Goal: Information Seeking & Learning: Compare options

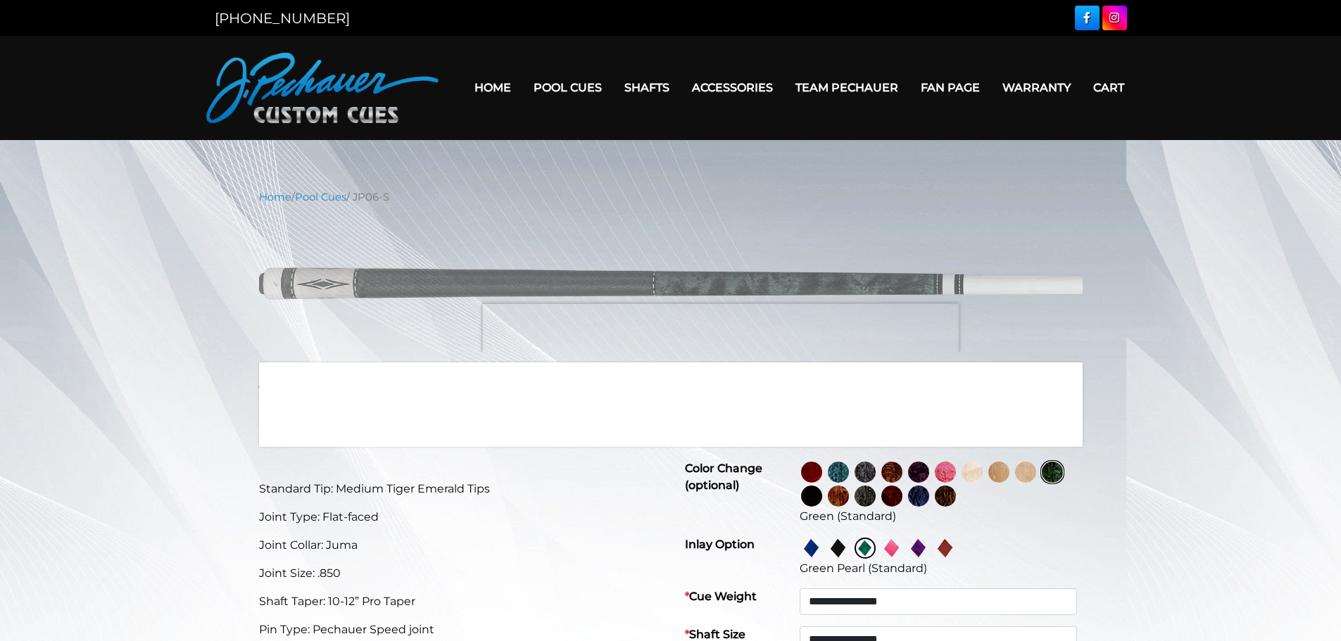
select select "*****"
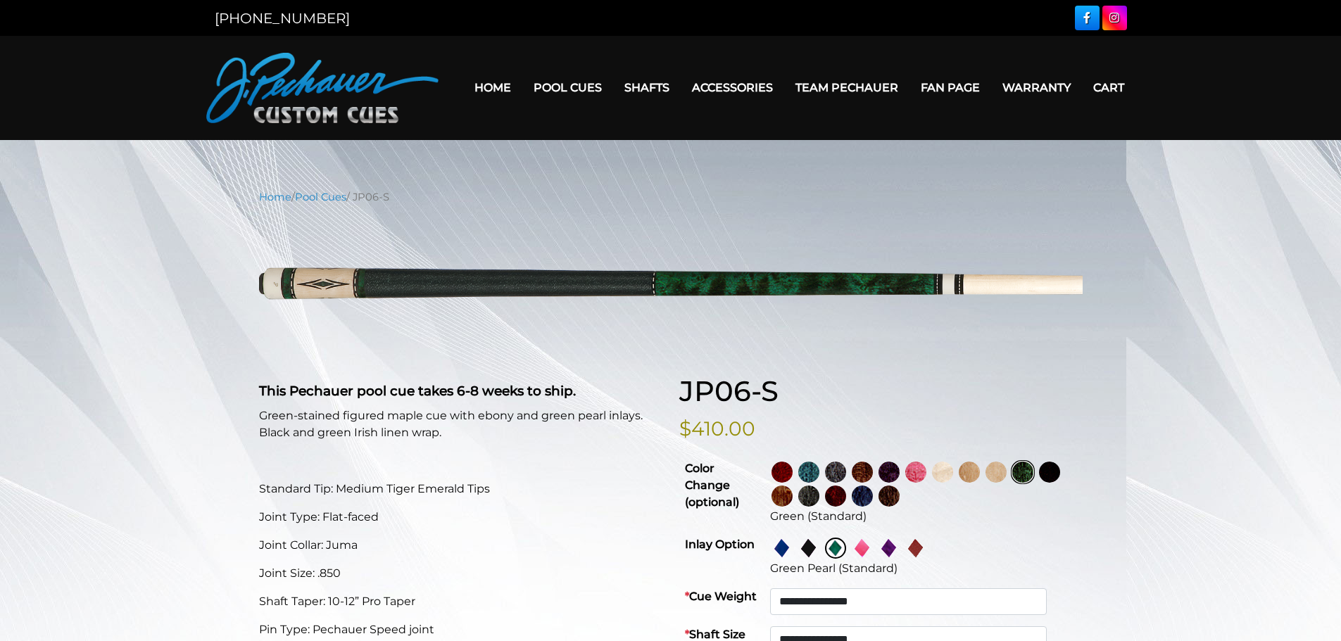
click at [793, 498] on img at bounding box center [782, 496] width 21 height 21
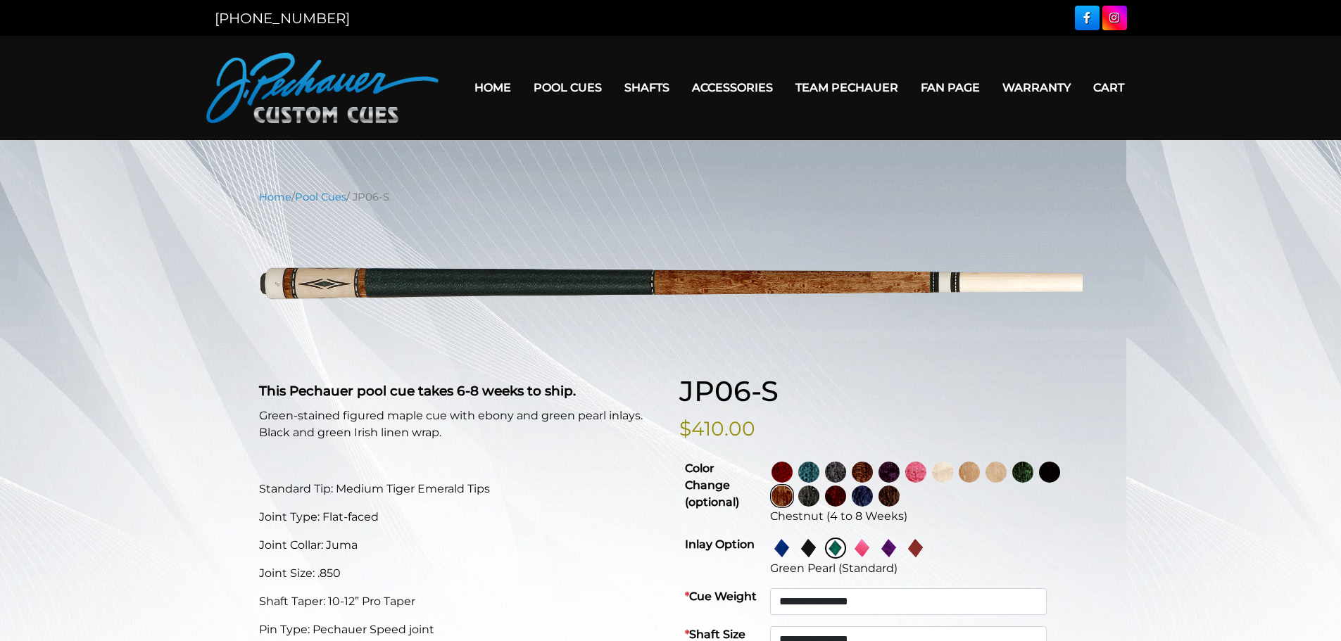
click at [873, 472] on img at bounding box center [862, 472] width 21 height 21
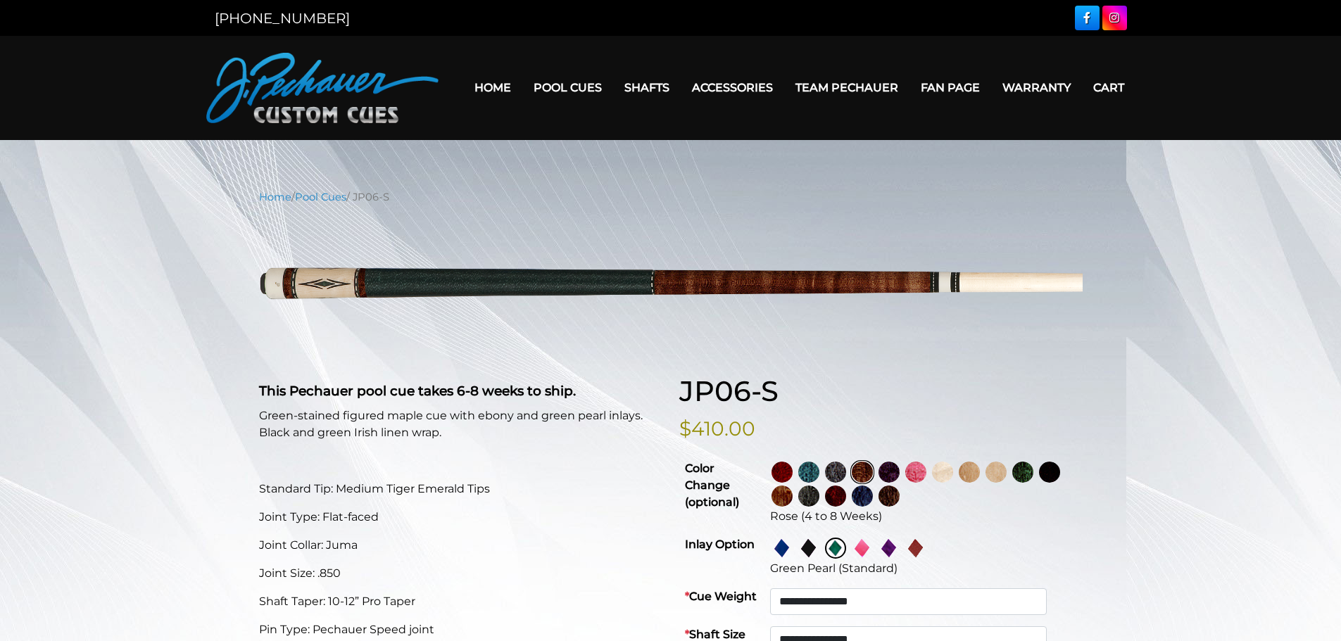
click at [980, 472] on img at bounding box center [969, 472] width 21 height 21
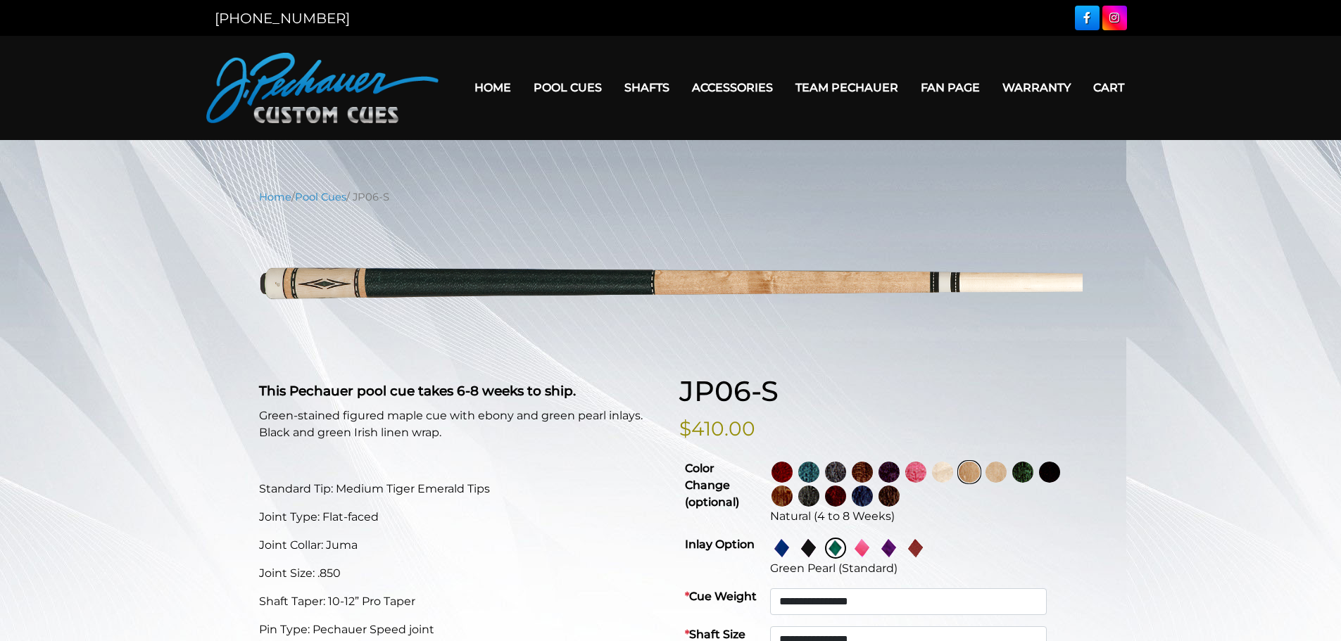
click at [927, 549] on img at bounding box center [915, 548] width 21 height 21
click at [799, 472] on td "Natural (4 to 8 Weeks)" at bounding box center [924, 493] width 318 height 76
click at [793, 472] on img at bounding box center [782, 472] width 21 height 21
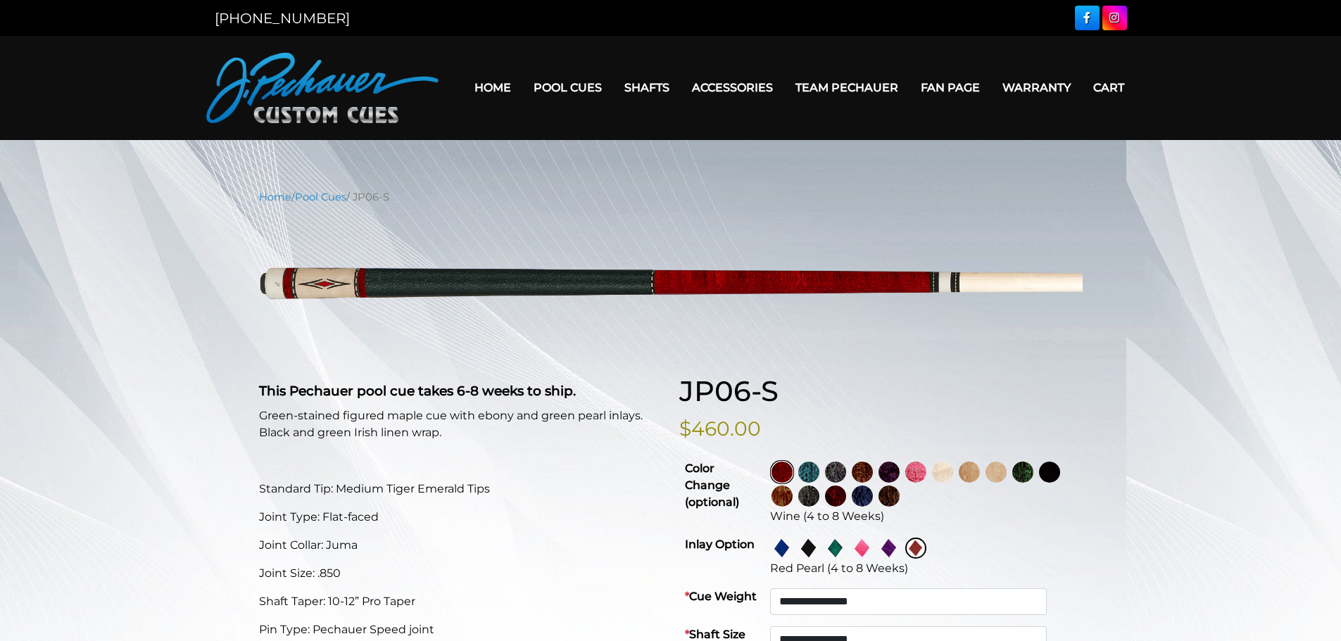
click at [900, 473] on img at bounding box center [889, 472] width 21 height 21
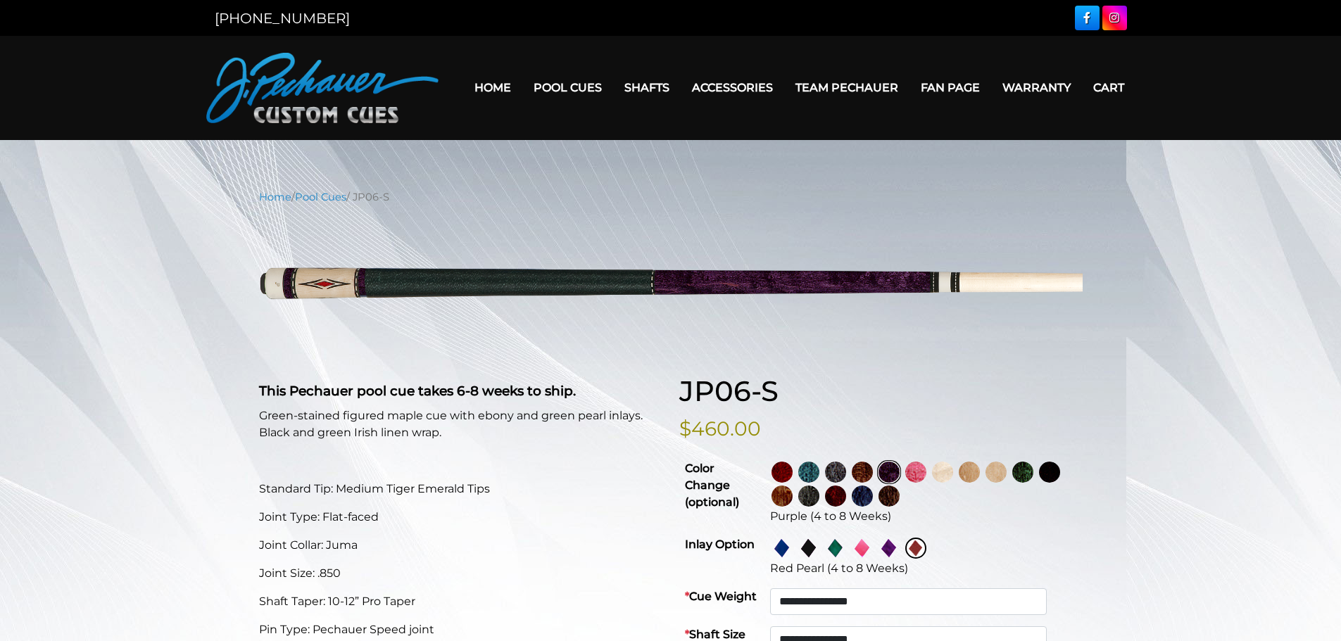
click at [980, 466] on img at bounding box center [969, 472] width 21 height 21
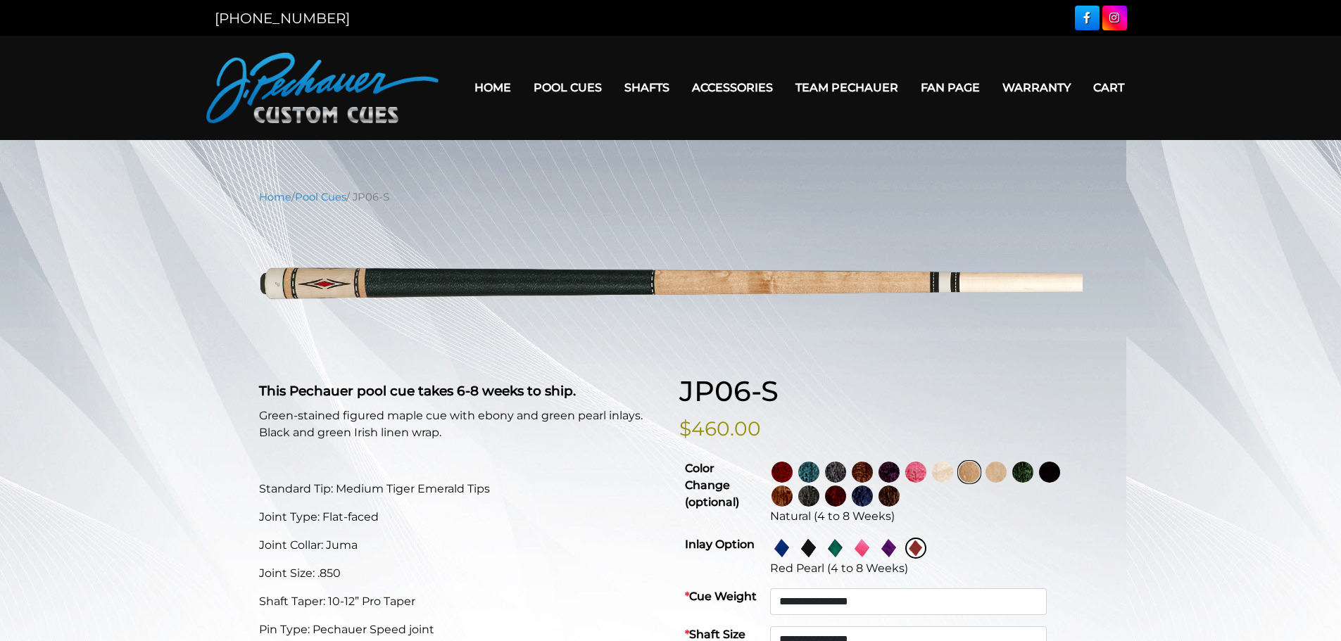
click at [1007, 476] on img at bounding box center [996, 472] width 21 height 21
click at [1034, 474] on img at bounding box center [1022, 472] width 21 height 21
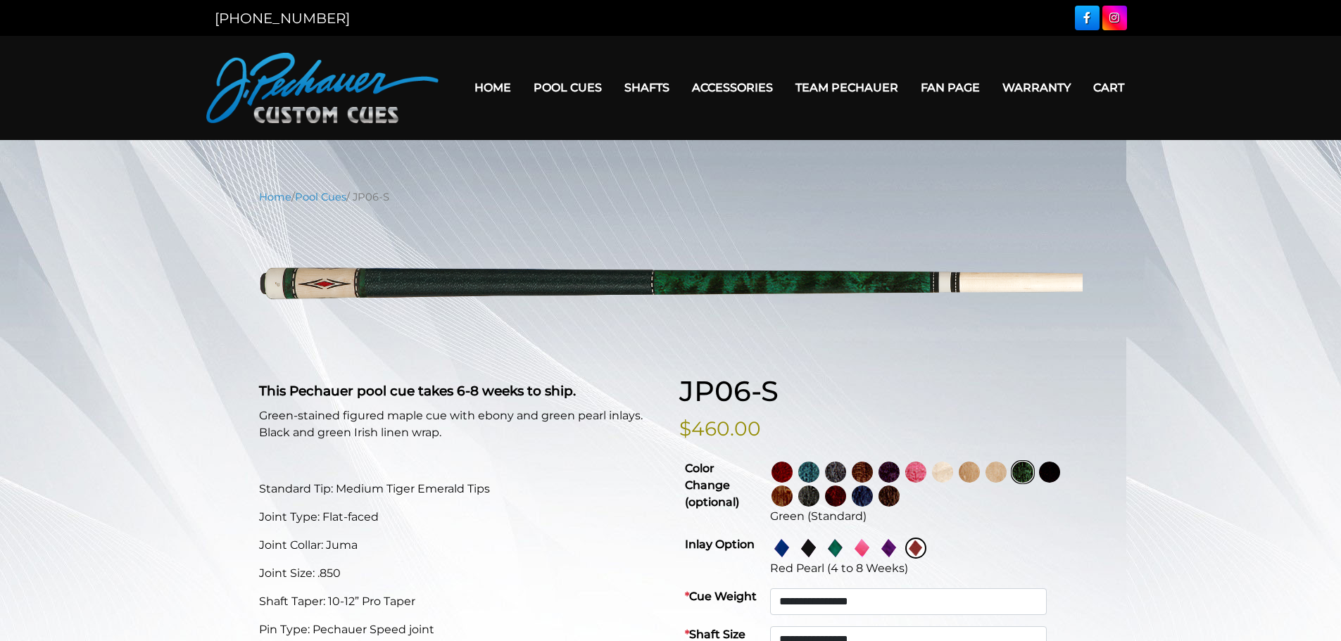
click at [793, 498] on img at bounding box center [782, 496] width 21 height 21
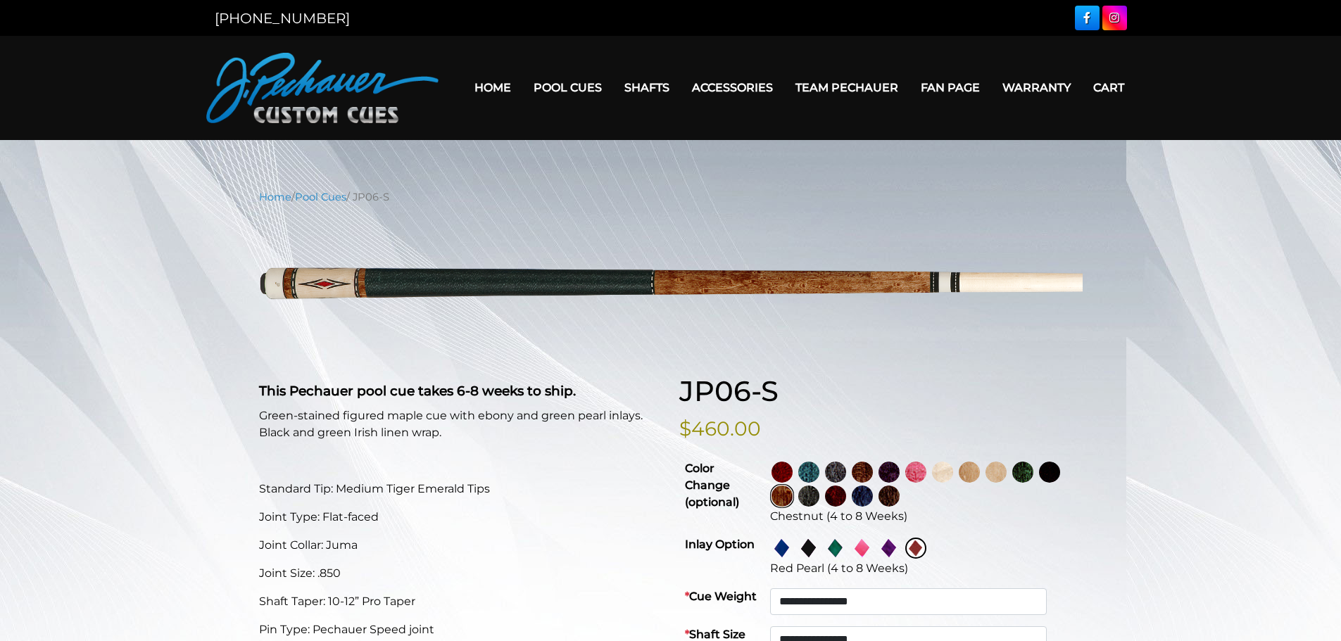
click at [846, 494] on img at bounding box center [835, 496] width 21 height 21
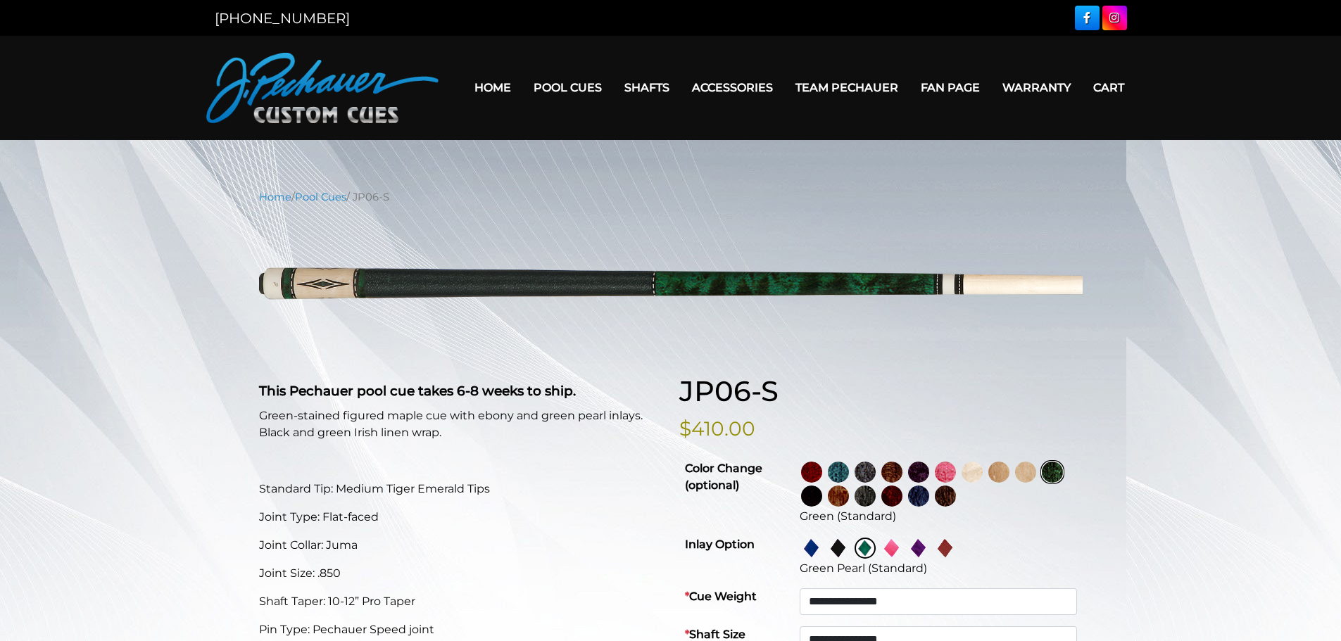
select select "*****"
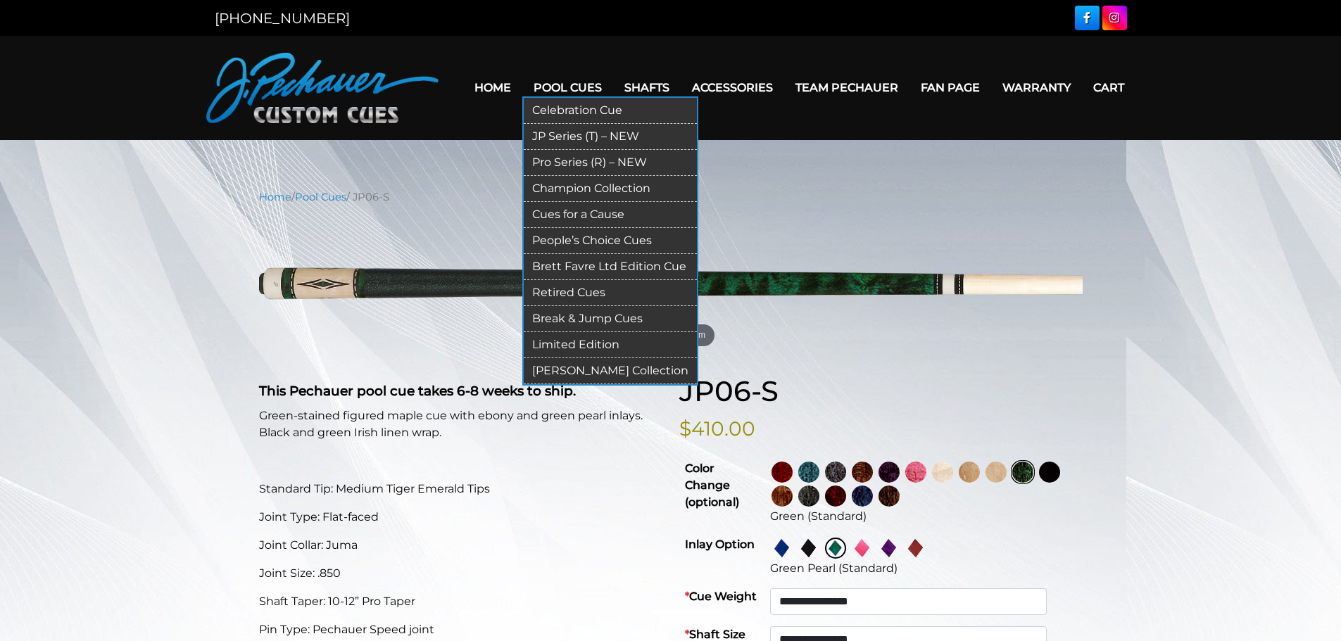
click at [568, 127] on link "JP Series (T) – NEW" at bounding box center [610, 137] width 173 height 26
click at [598, 236] on link "People’s Choice Cues" at bounding box center [610, 241] width 173 height 26
click at [598, 108] on link "Celebration Cue" at bounding box center [610, 111] width 173 height 26
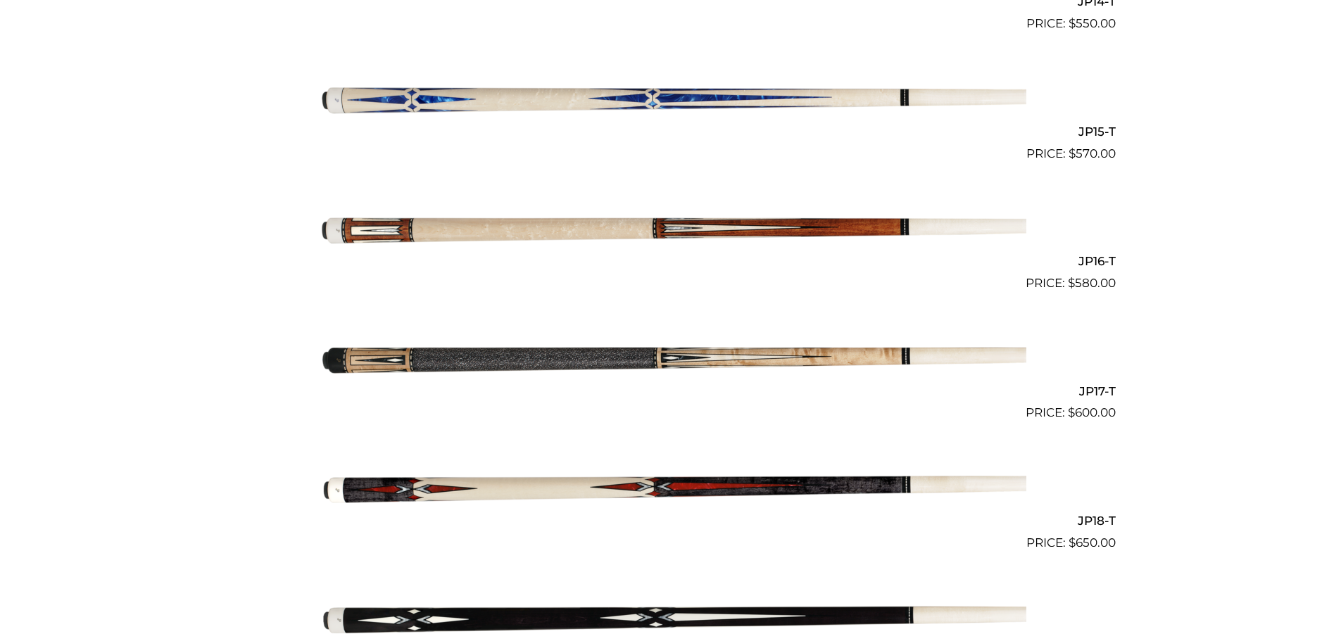
scroll to position [2235, 0]
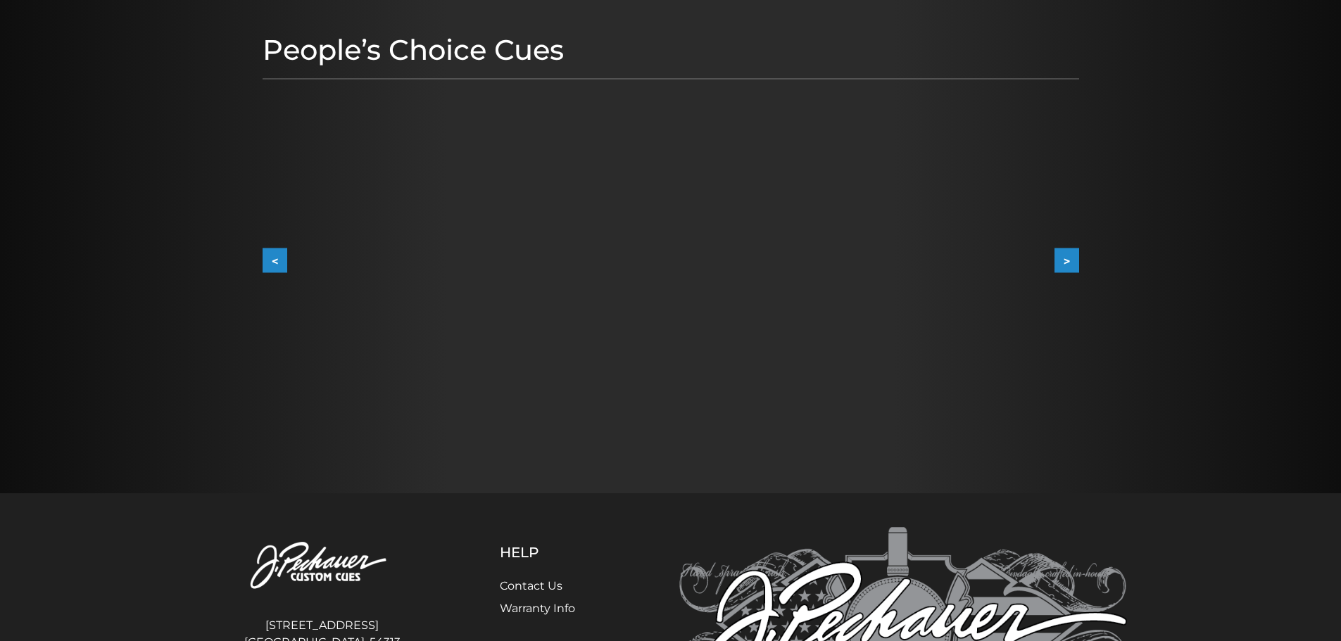
scroll to position [344, 0]
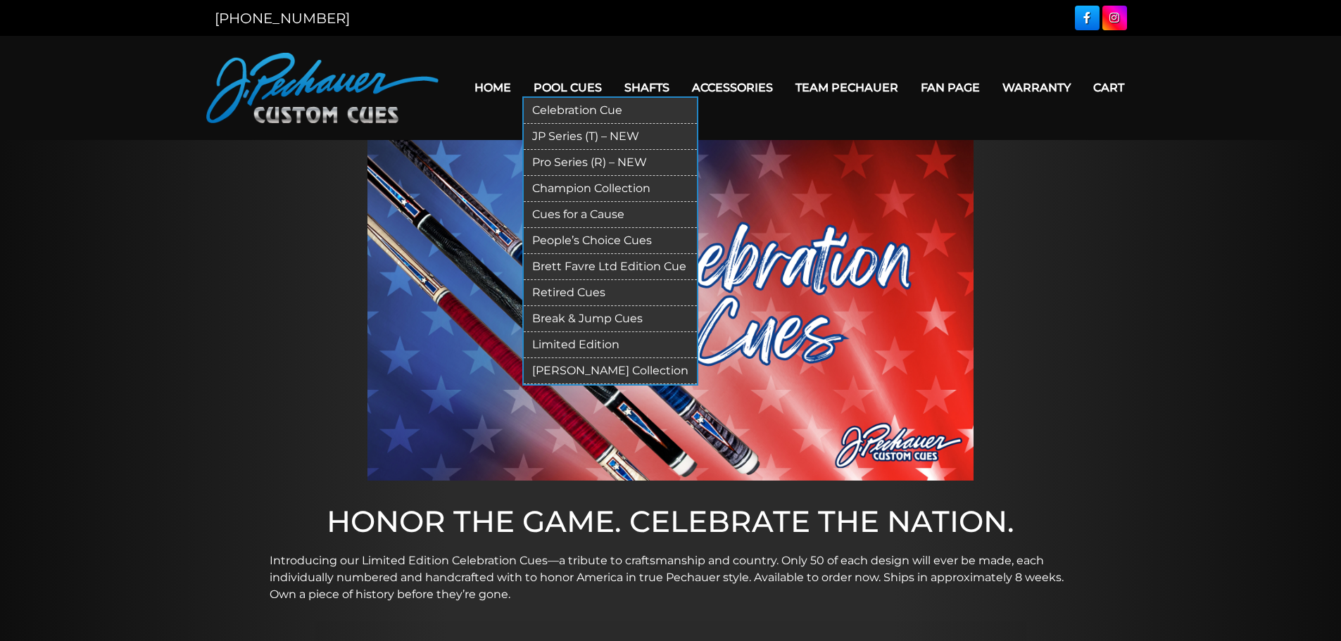
click at [567, 77] on link "Pool Cues" at bounding box center [567, 88] width 91 height 36
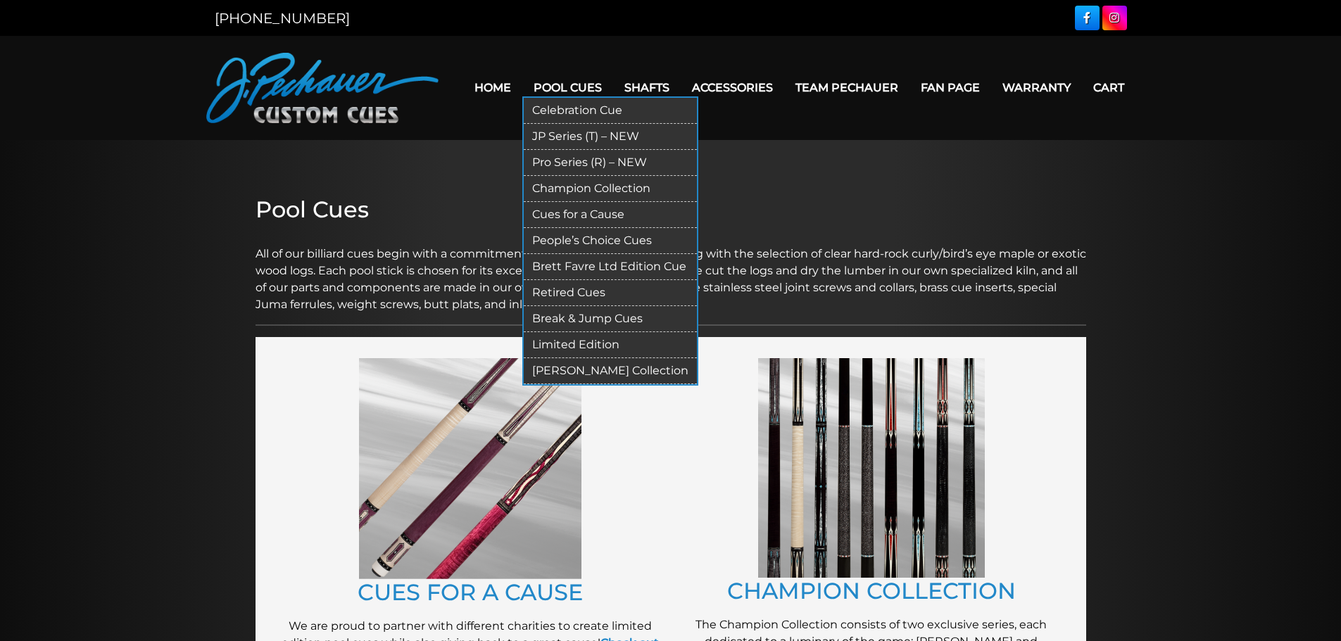
click at [558, 92] on link "Pool Cues" at bounding box center [567, 88] width 91 height 36
click at [566, 161] on link "Pro Series (R) – NEW" at bounding box center [610, 163] width 173 height 26
click at [581, 296] on link "Retired Cues" at bounding box center [610, 293] width 173 height 26
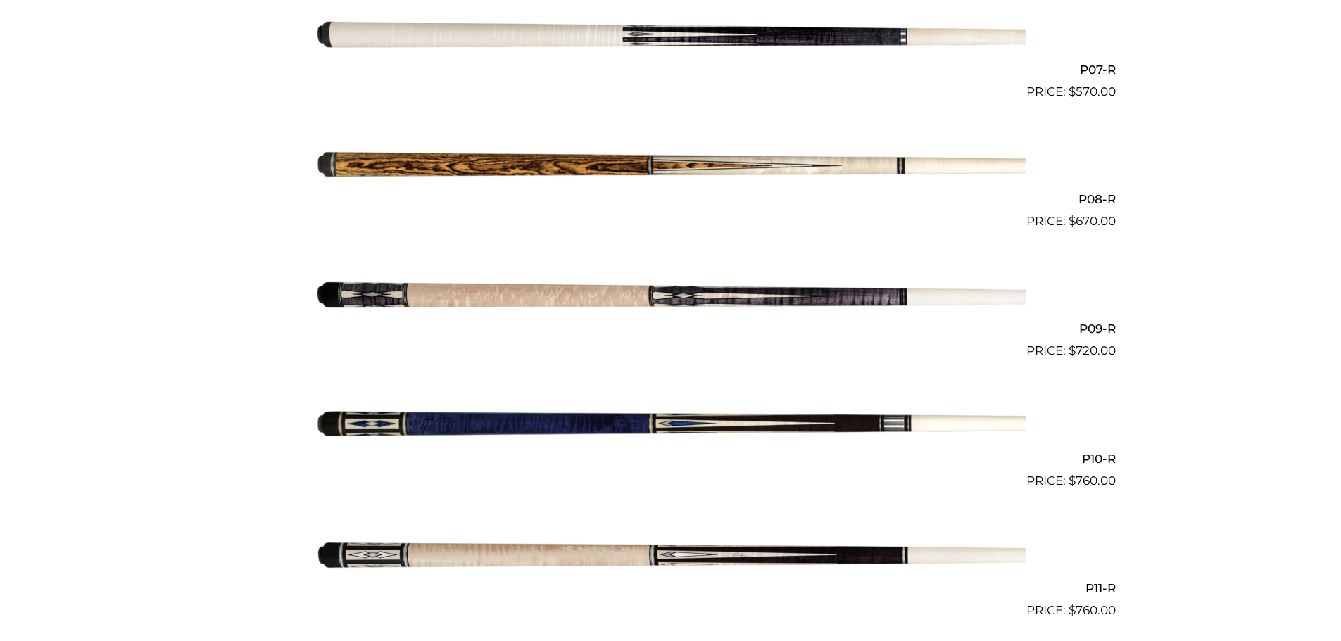
scroll to position [1510, 0]
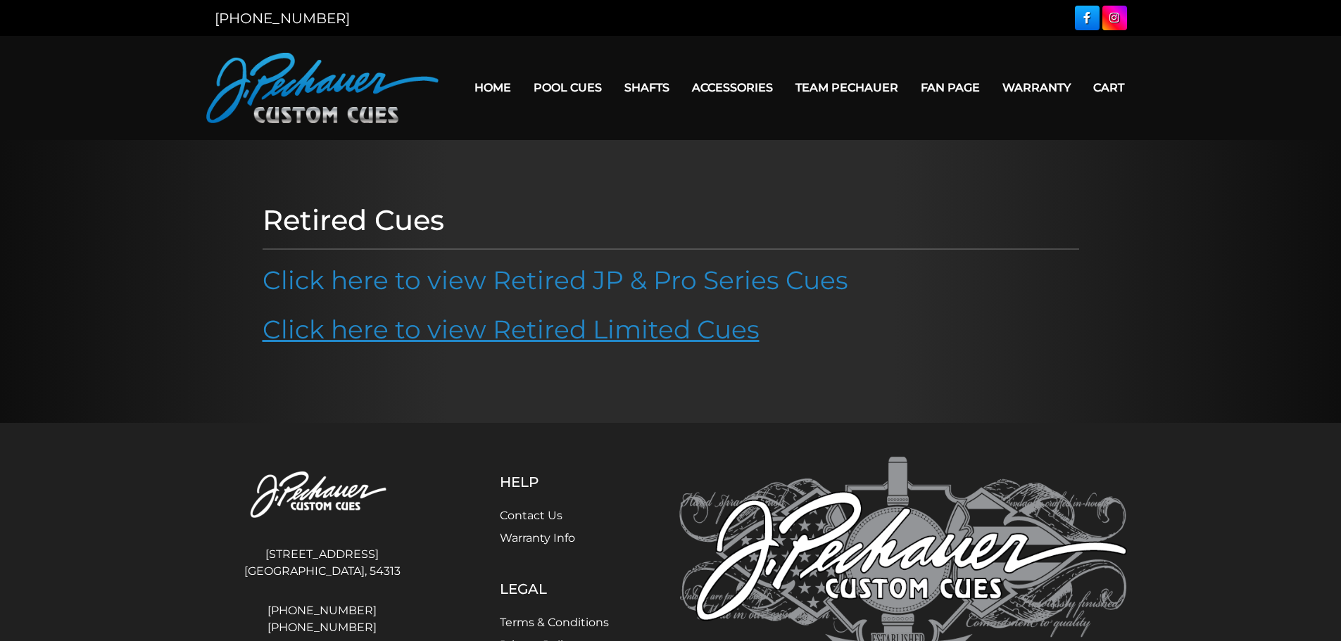
click at [605, 332] on link "Click here to view Retired Limited Cues" at bounding box center [511, 329] width 497 height 31
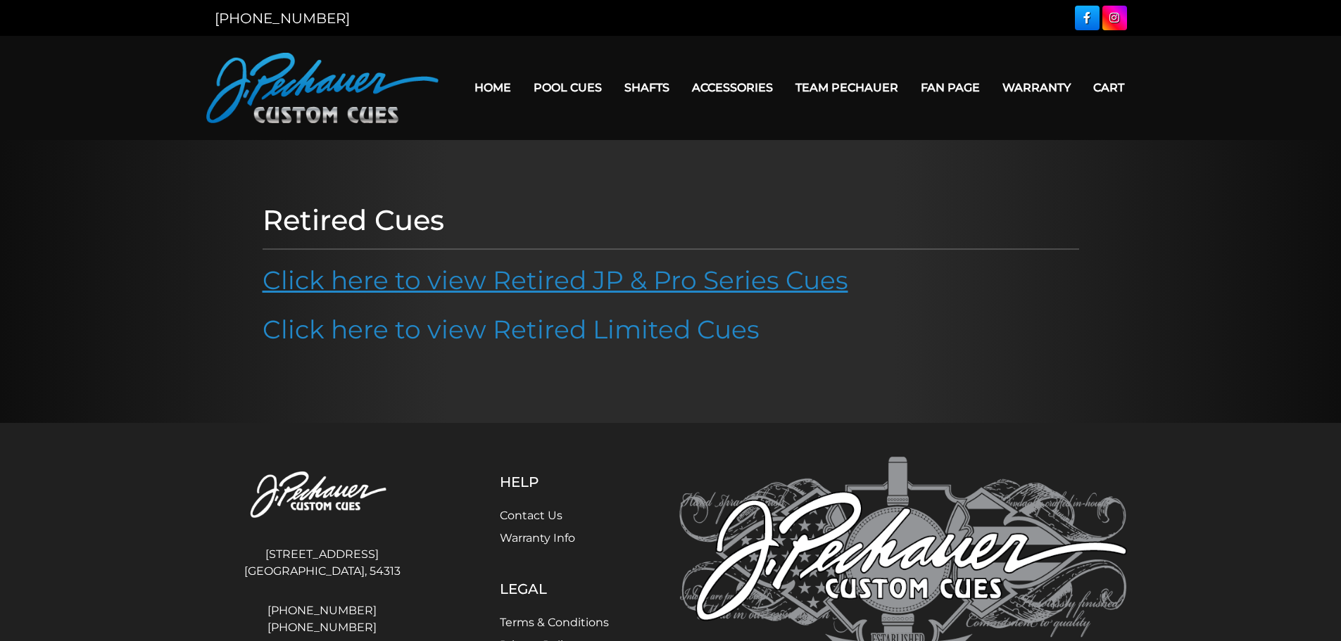
click at [569, 276] on link "Click here to view Retired JP & Pro Series Cues" at bounding box center [556, 280] width 586 height 31
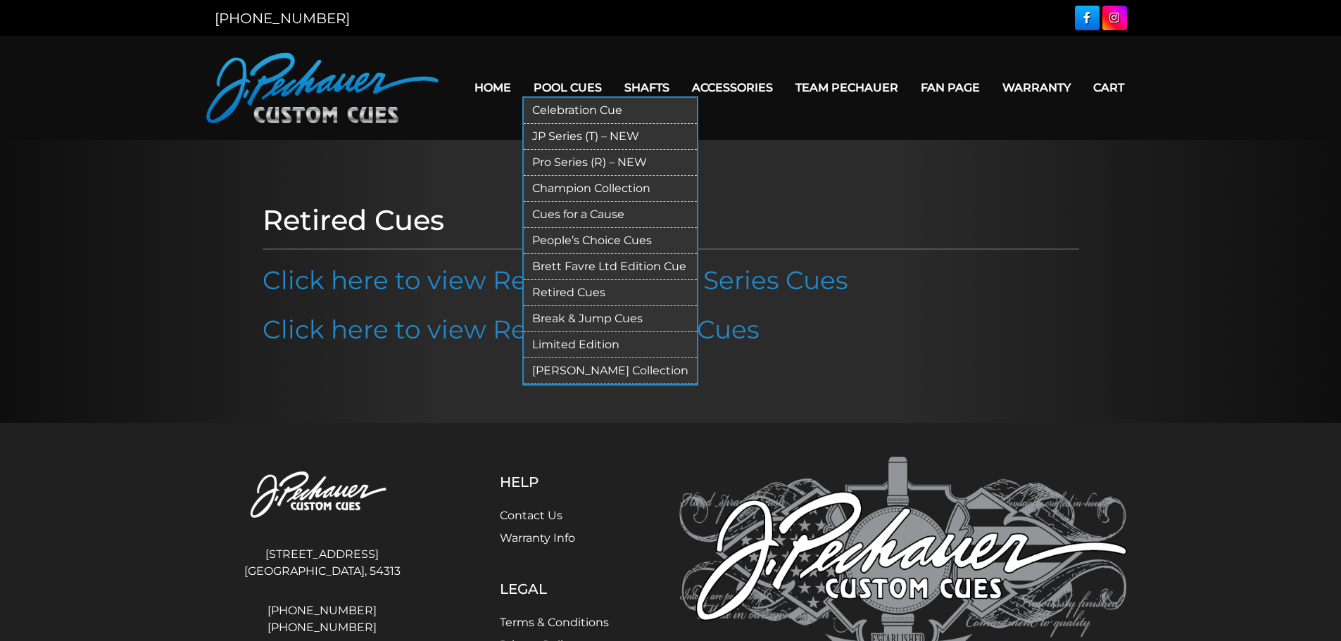
click at [554, 345] on link "Limited Edition" at bounding box center [610, 345] width 173 height 26
click at [606, 367] on link "[PERSON_NAME] Collection" at bounding box center [610, 371] width 173 height 26
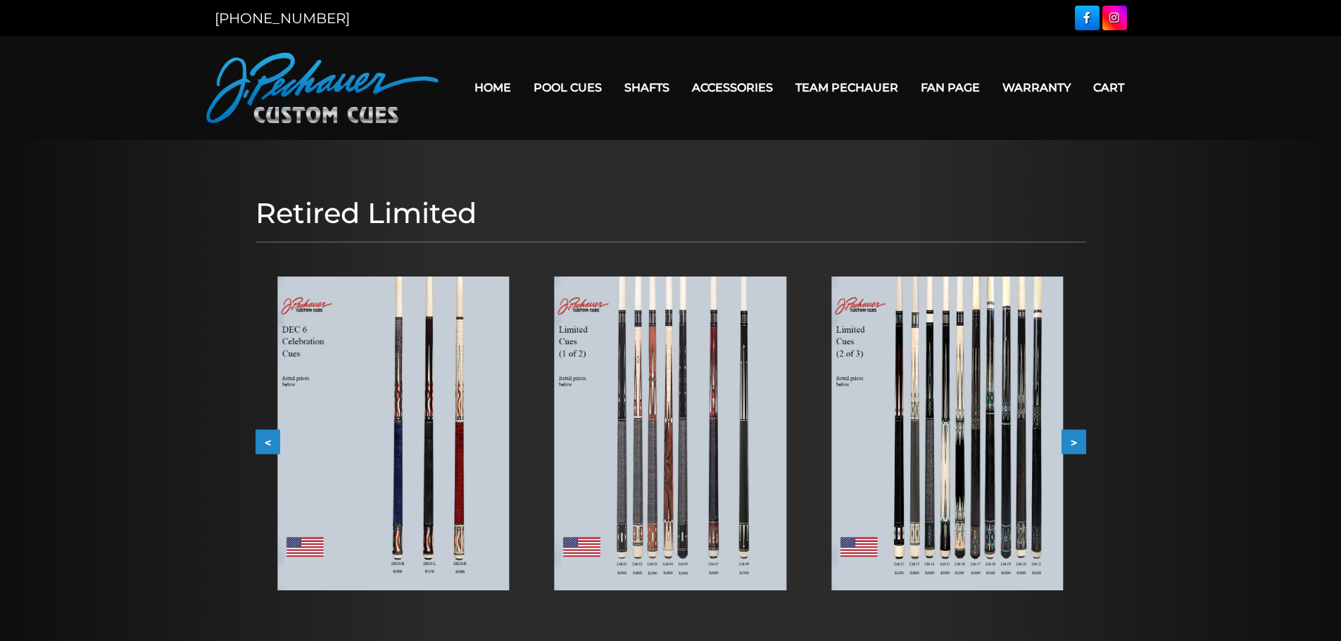
click at [642, 434] on img at bounding box center [671, 434] width 232 height 314
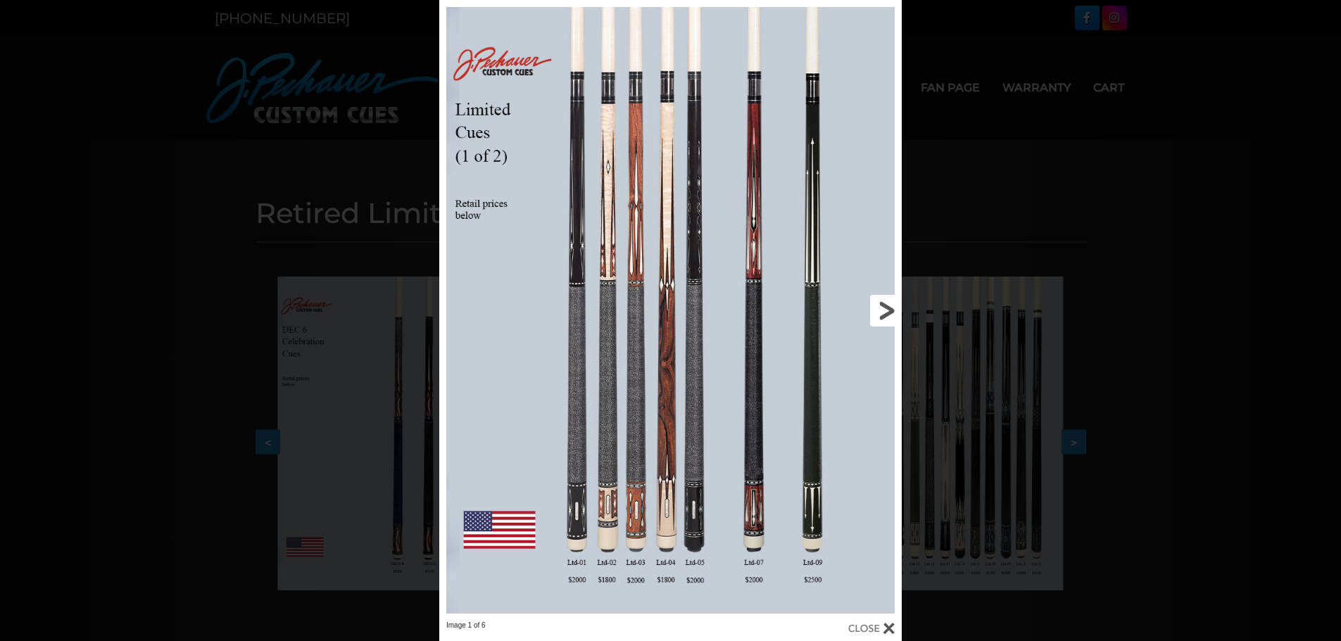
click at [887, 318] on link at bounding box center [798, 310] width 208 height 621
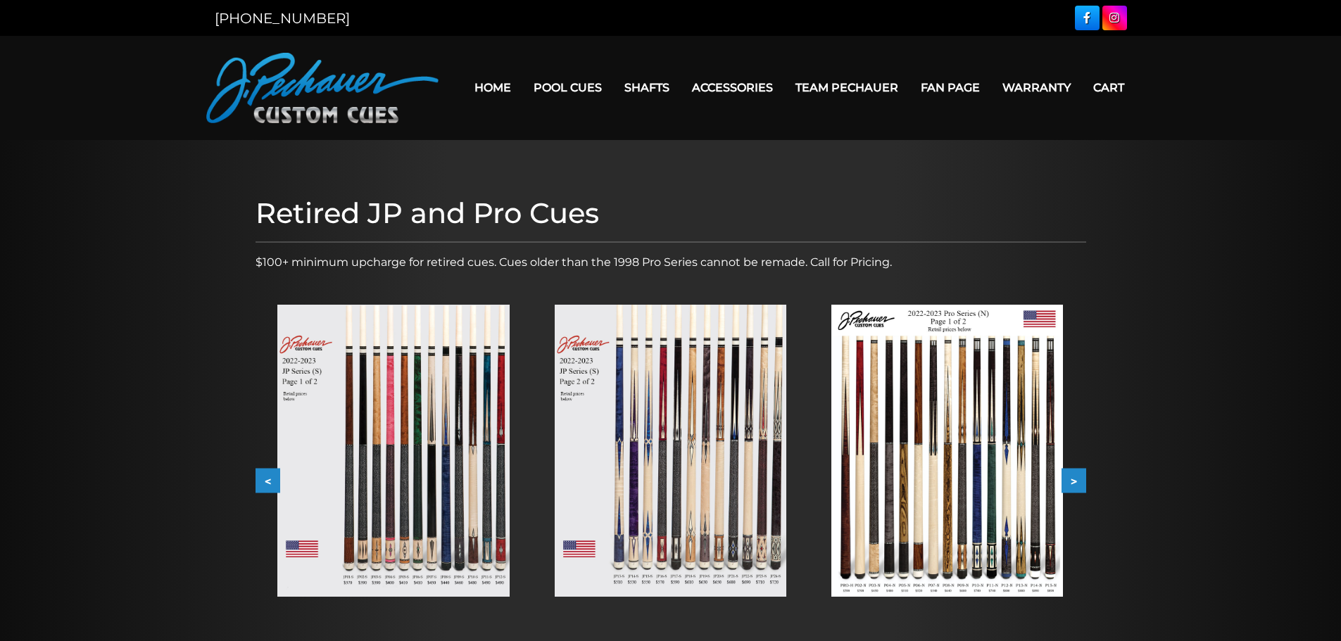
click at [744, 463] on img at bounding box center [671, 451] width 232 height 292
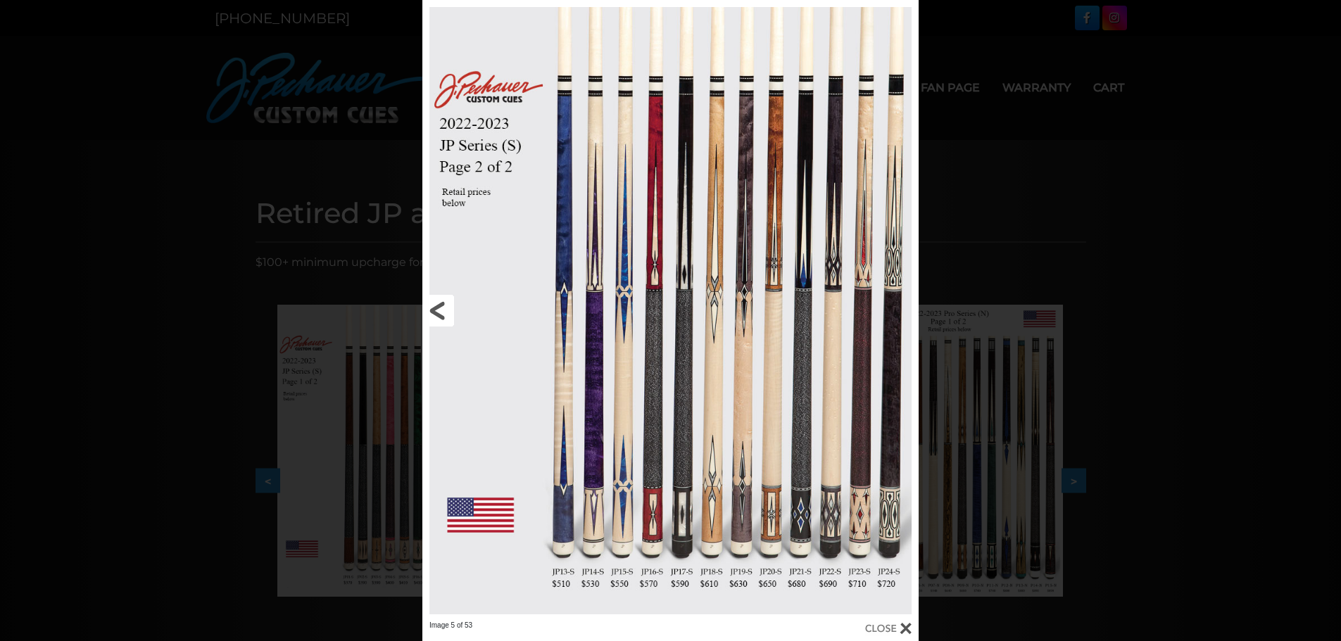
click at [430, 309] on link at bounding box center [533, 310] width 223 height 621
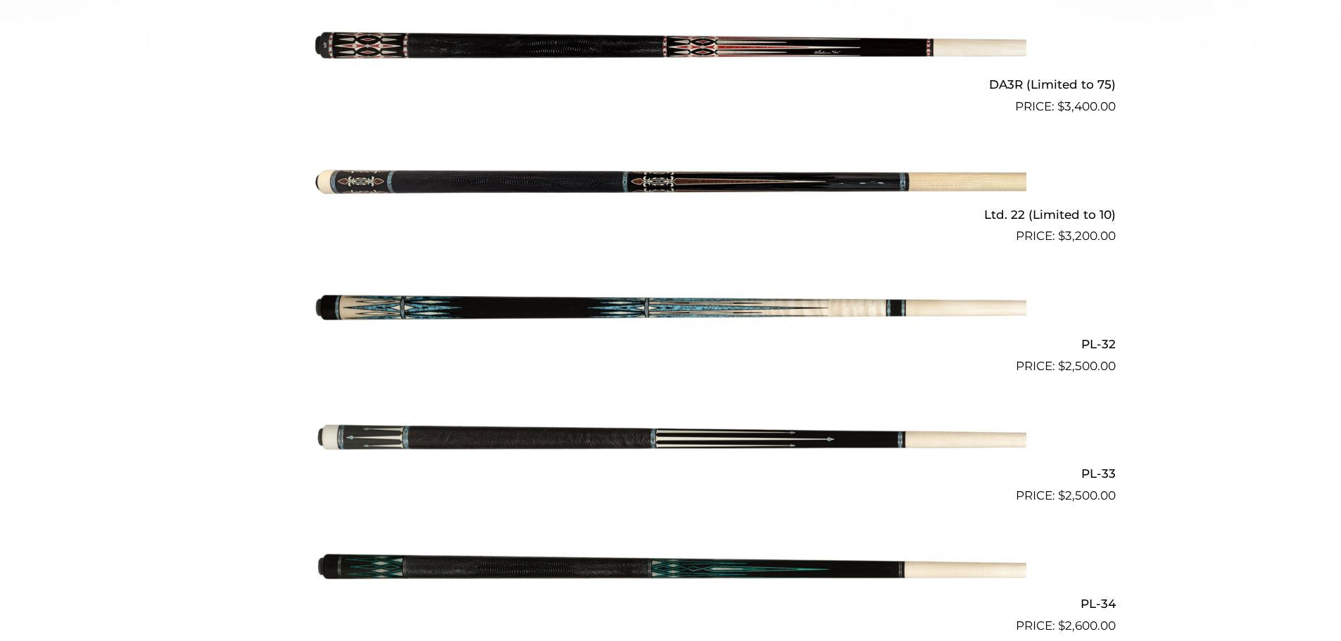
scroll to position [753, 0]
